Goal: Information Seeking & Learning: Learn about a topic

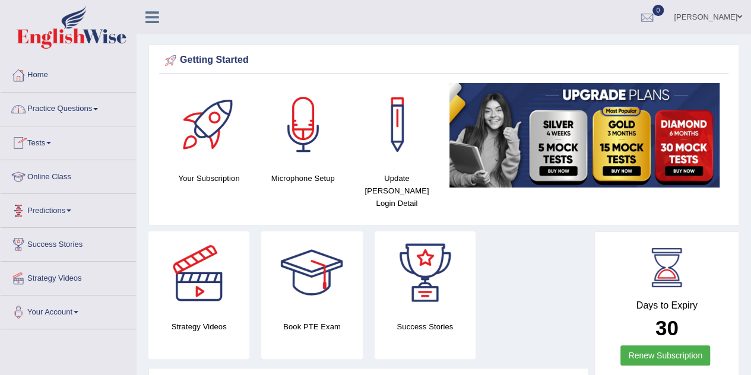
click at [61, 176] on link "Online Class" at bounding box center [68, 175] width 135 height 30
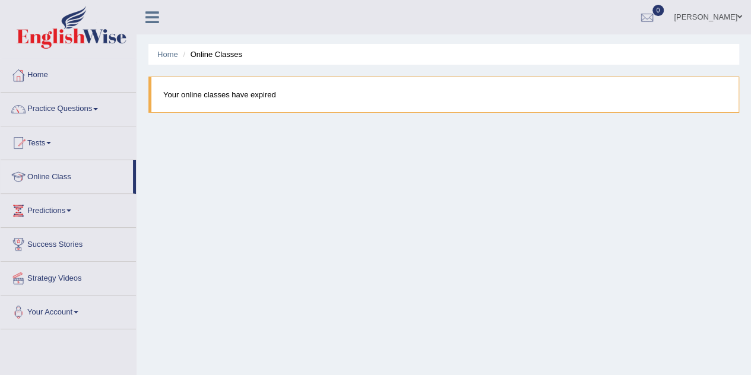
click at [61, 176] on link "Online Class" at bounding box center [67, 175] width 132 height 30
click at [31, 73] on link "Home" at bounding box center [68, 74] width 135 height 30
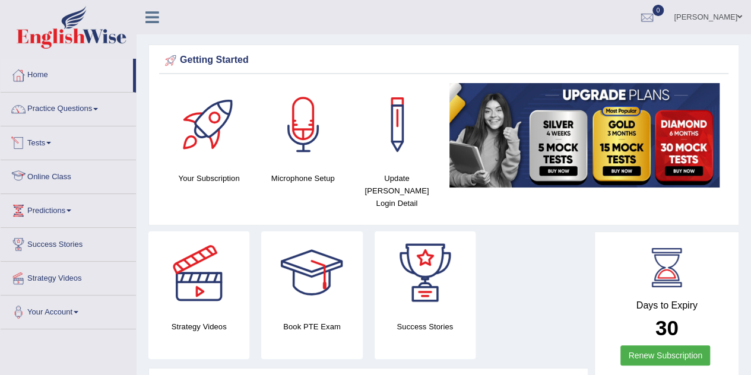
click at [64, 182] on link "Online Class" at bounding box center [68, 175] width 135 height 30
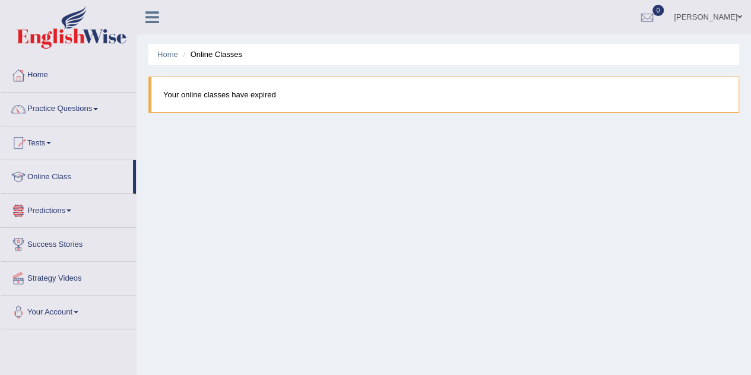
click at [57, 217] on link "Predictions" at bounding box center [68, 209] width 135 height 30
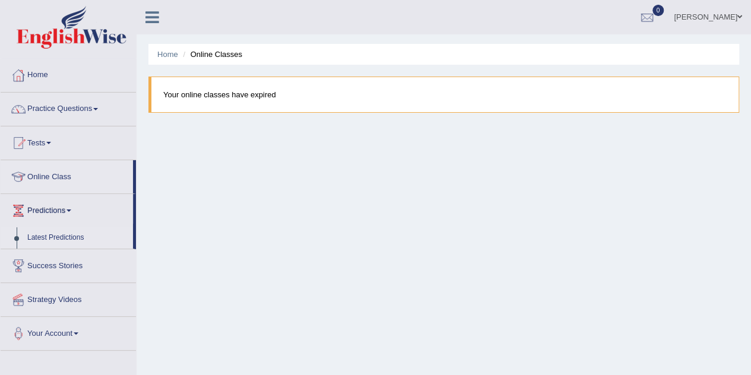
click at [56, 242] on link "Latest Predictions" at bounding box center [77, 237] width 111 height 21
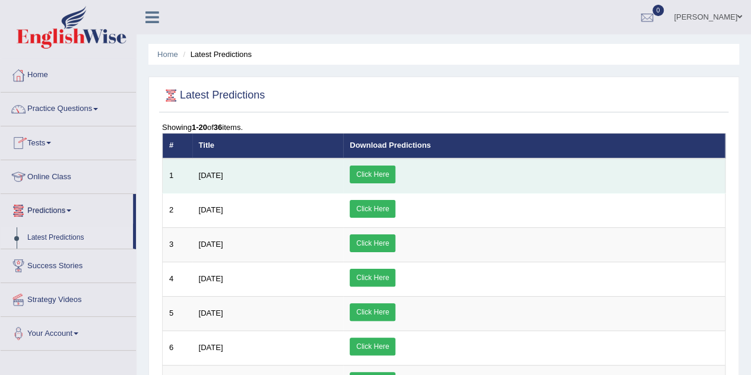
click at [395, 170] on link "Click Here" at bounding box center [373, 175] width 46 height 18
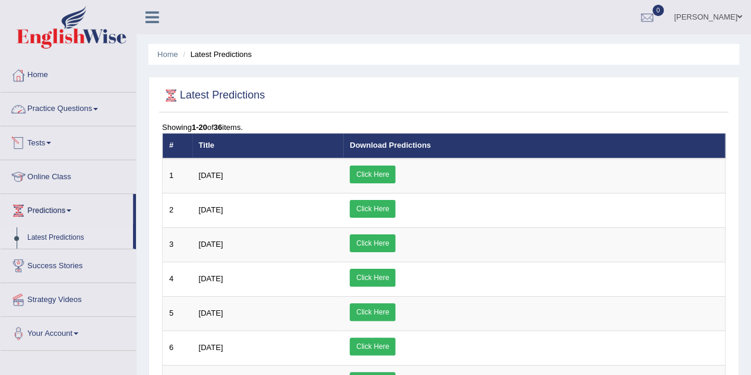
click at [74, 105] on link "Practice Questions" at bounding box center [68, 108] width 135 height 30
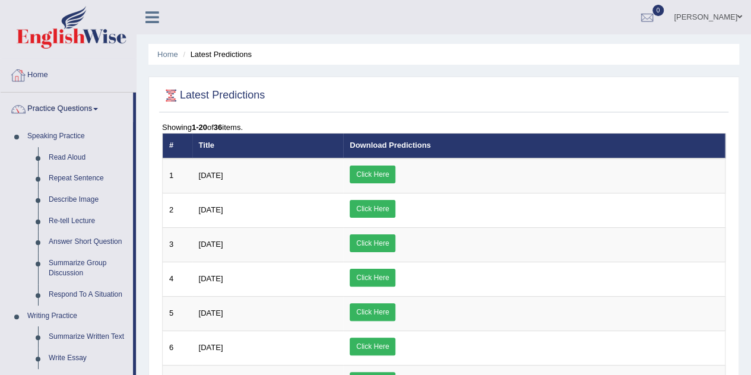
click at [39, 71] on link "Home" at bounding box center [68, 74] width 135 height 30
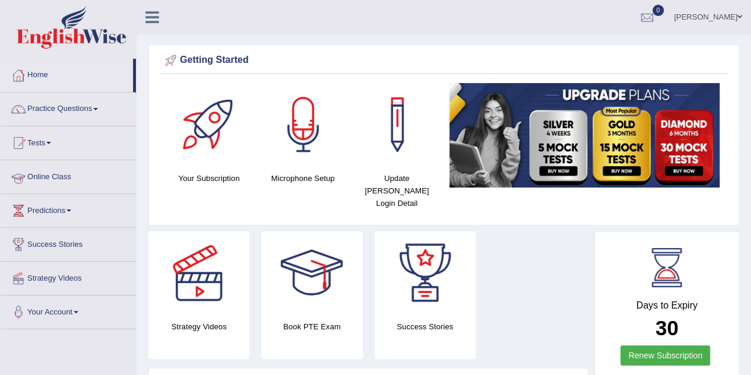
click at [57, 181] on link "Online Class" at bounding box center [68, 175] width 135 height 30
